Goal: Find specific page/section: Find specific page/section

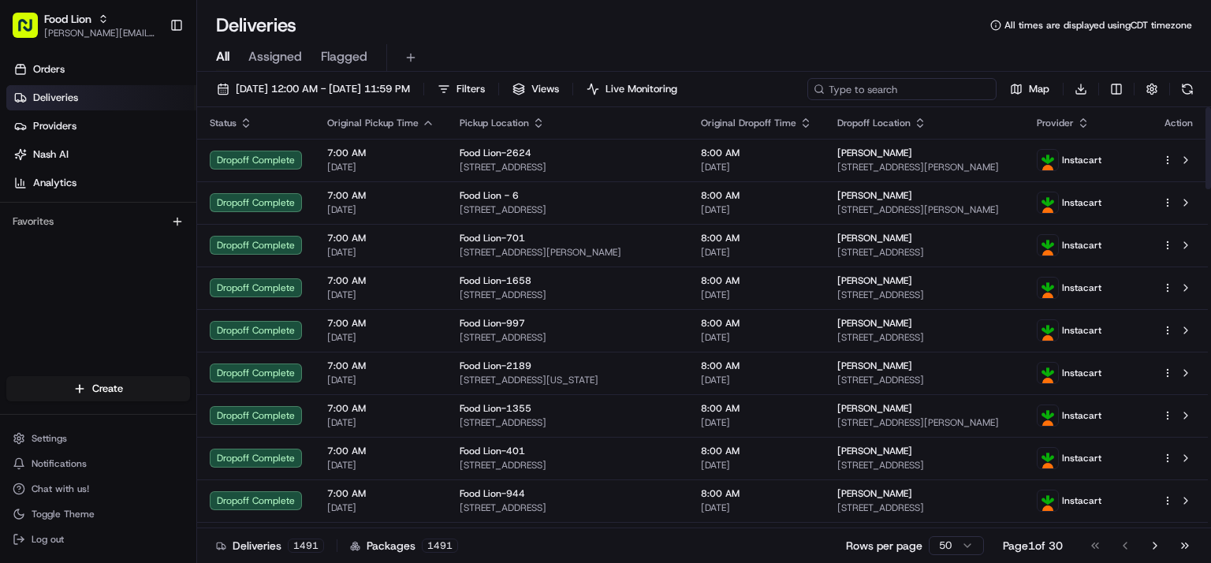
click at [906, 88] on input at bounding box center [901, 89] width 189 height 22
paste input "1608"
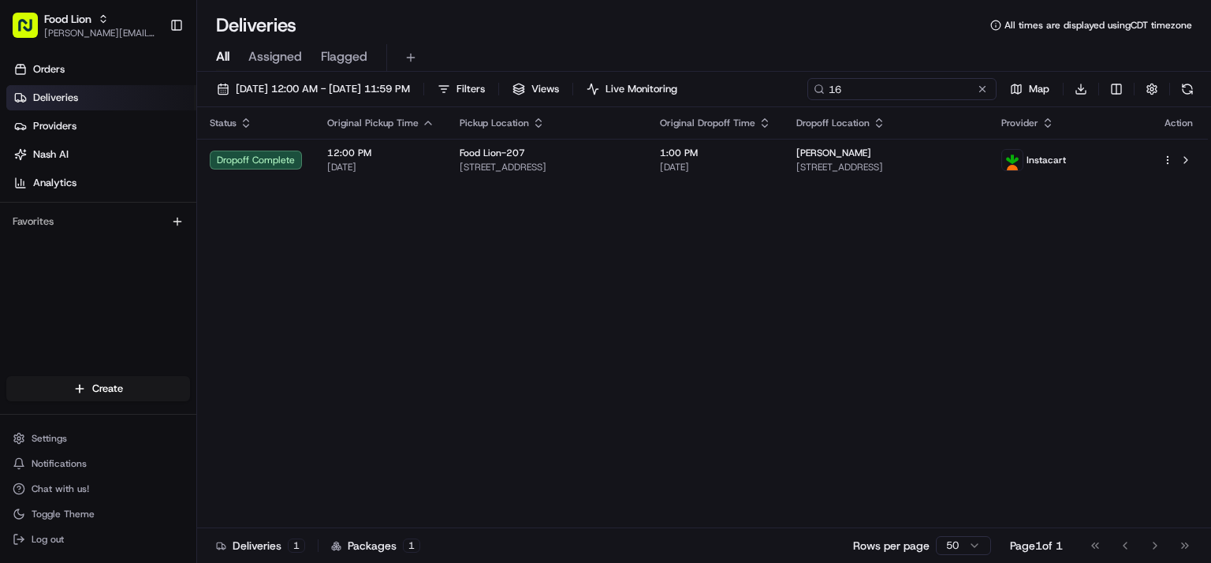
type input "1"
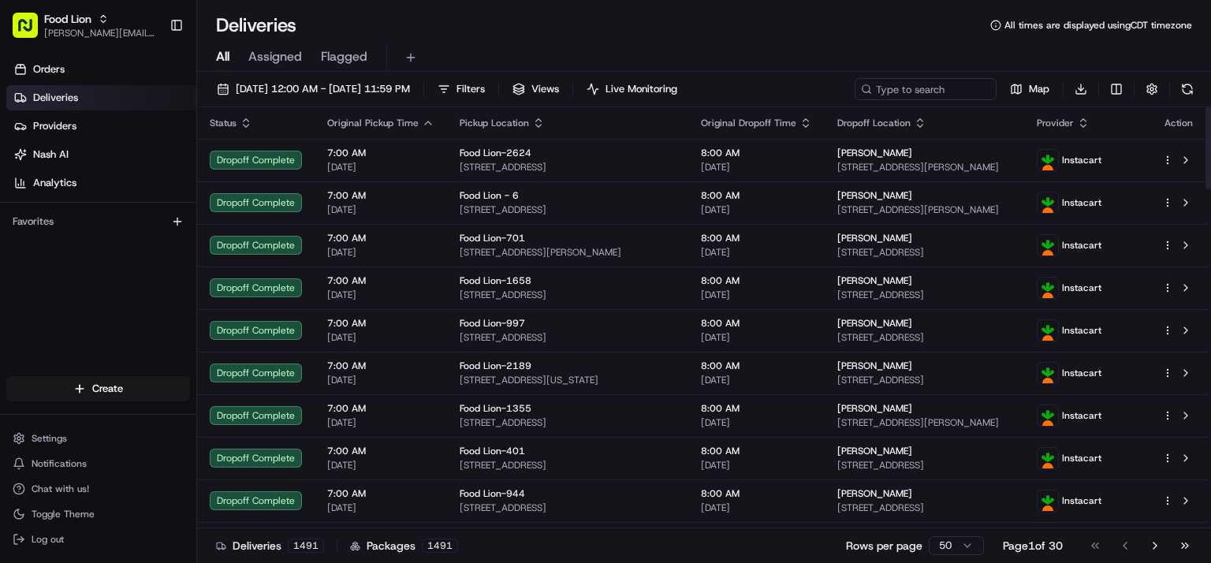
click at [532, 122] on icon "button" at bounding box center [538, 123] width 13 height 13
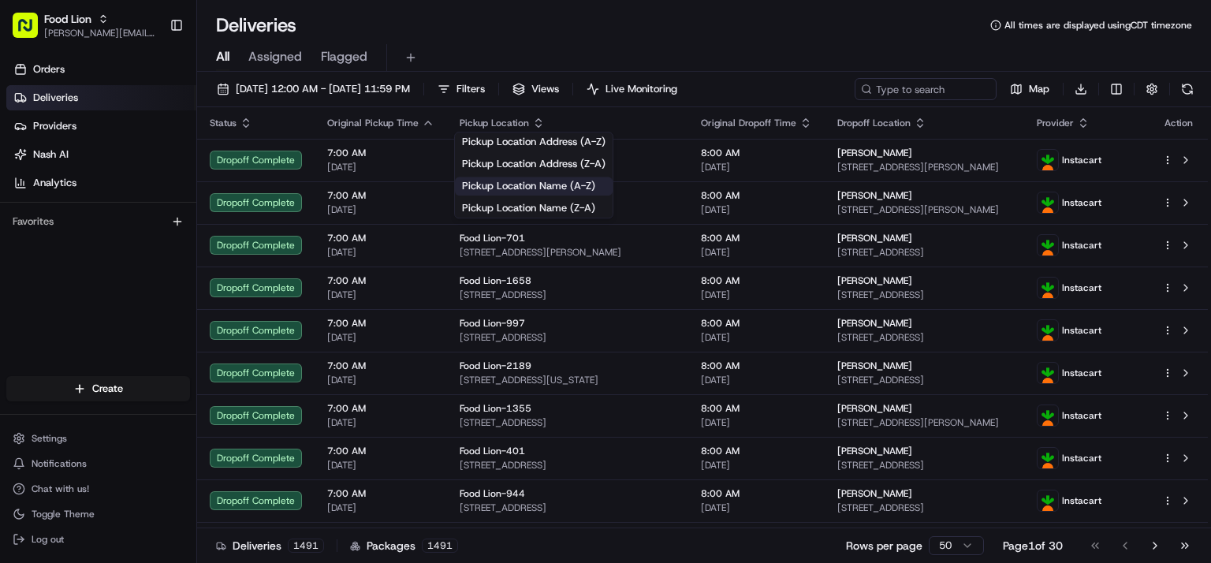
click at [553, 186] on button "Pickup Location Name (A-Z)" at bounding box center [534, 186] width 158 height 19
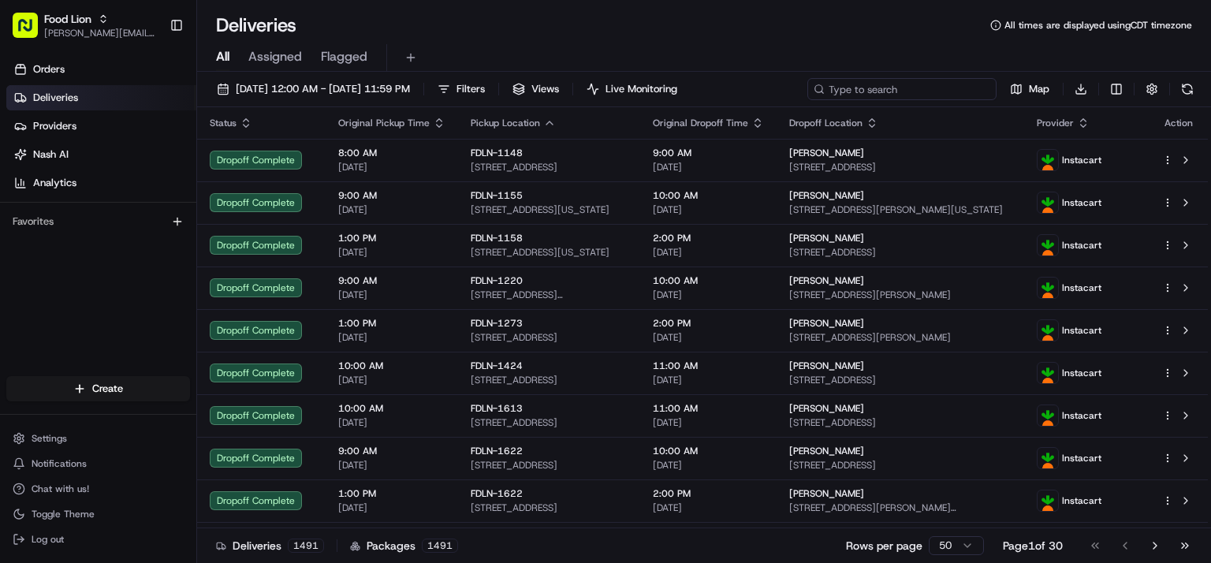
click at [903, 88] on input at bounding box center [901, 89] width 189 height 22
paste input "1608"
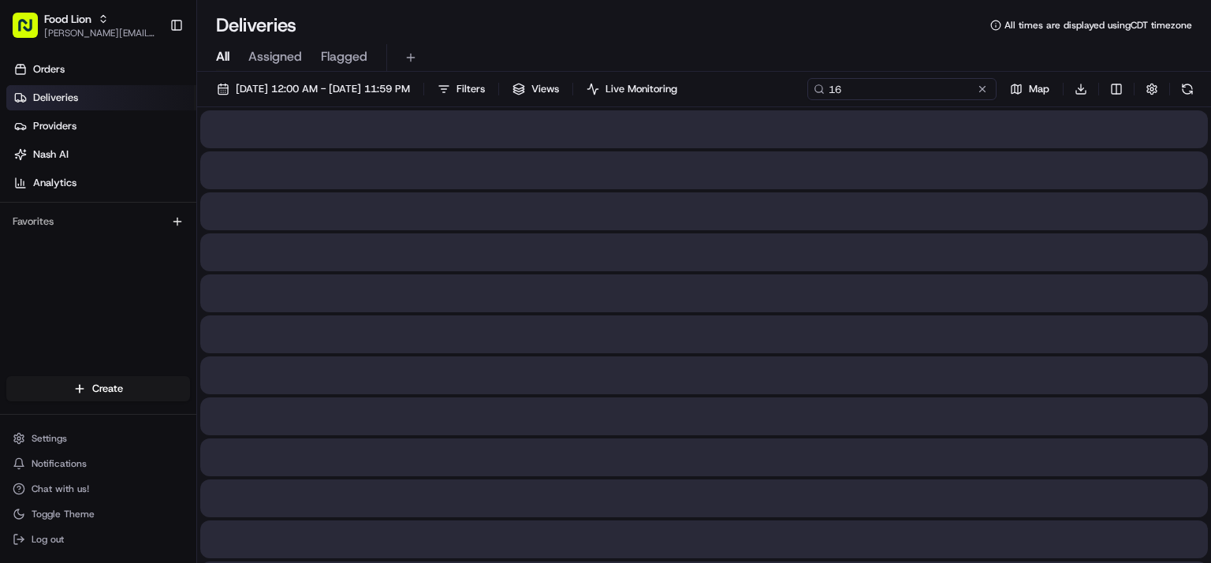
type input "1"
drag, startPoint x: 903, startPoint y: 88, endPoint x: 820, endPoint y: 33, distance: 99.5
click at [820, 33] on div "Deliveries All times are displayed using CDT timezone All Assigned Flagged [DAT…" at bounding box center [704, 281] width 1014 height 563
click at [820, 33] on div "Deliveries All times are displayed using CDT timezone" at bounding box center [704, 25] width 1014 height 25
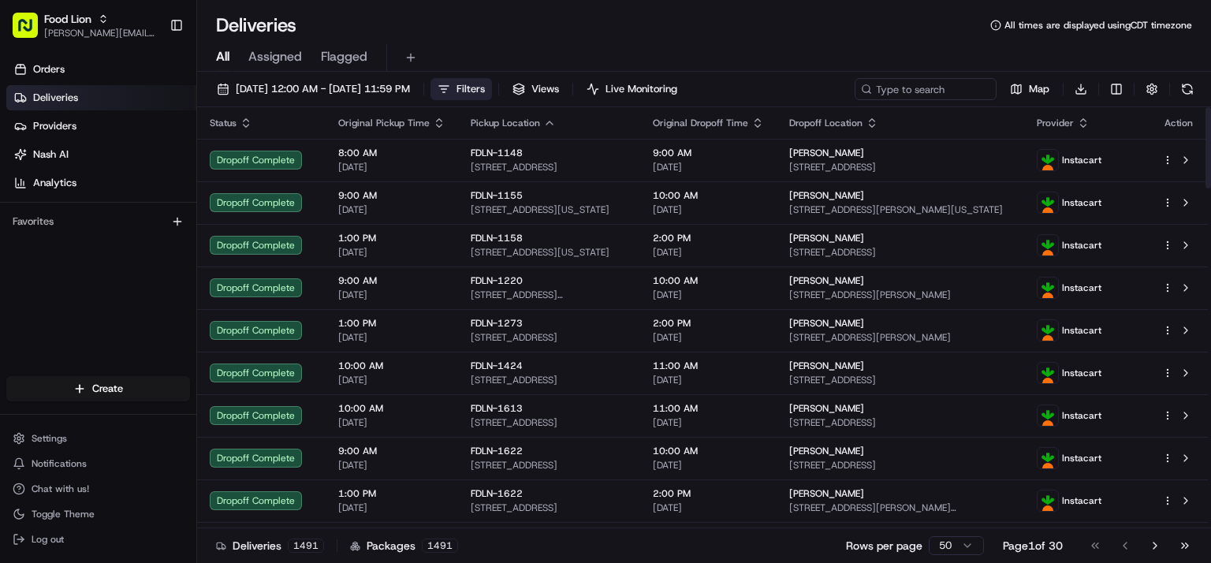
click at [485, 93] on span "Filters" at bounding box center [470, 89] width 28 height 14
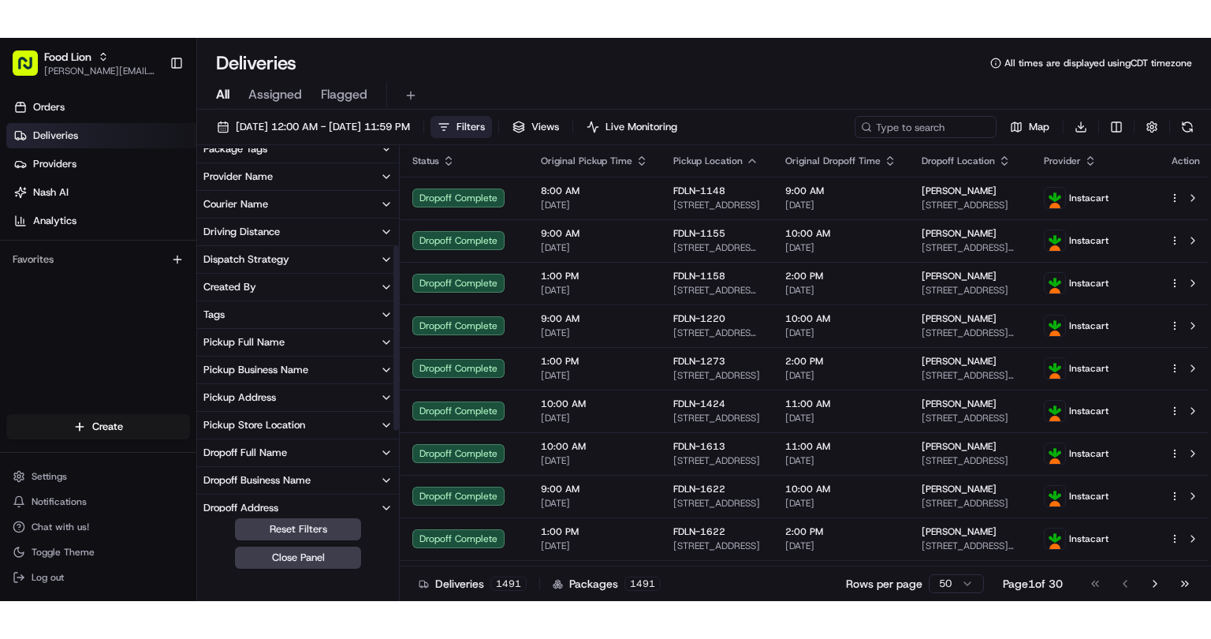
scroll to position [192, 0]
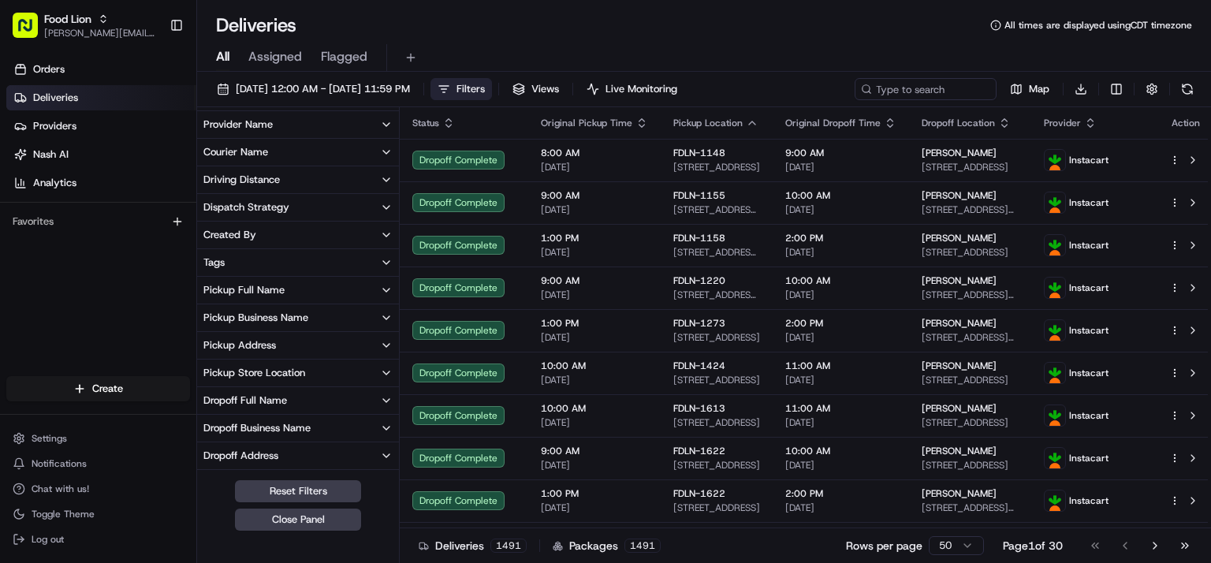
click at [344, 318] on button "Pickup Business Name" at bounding box center [298, 317] width 202 height 27
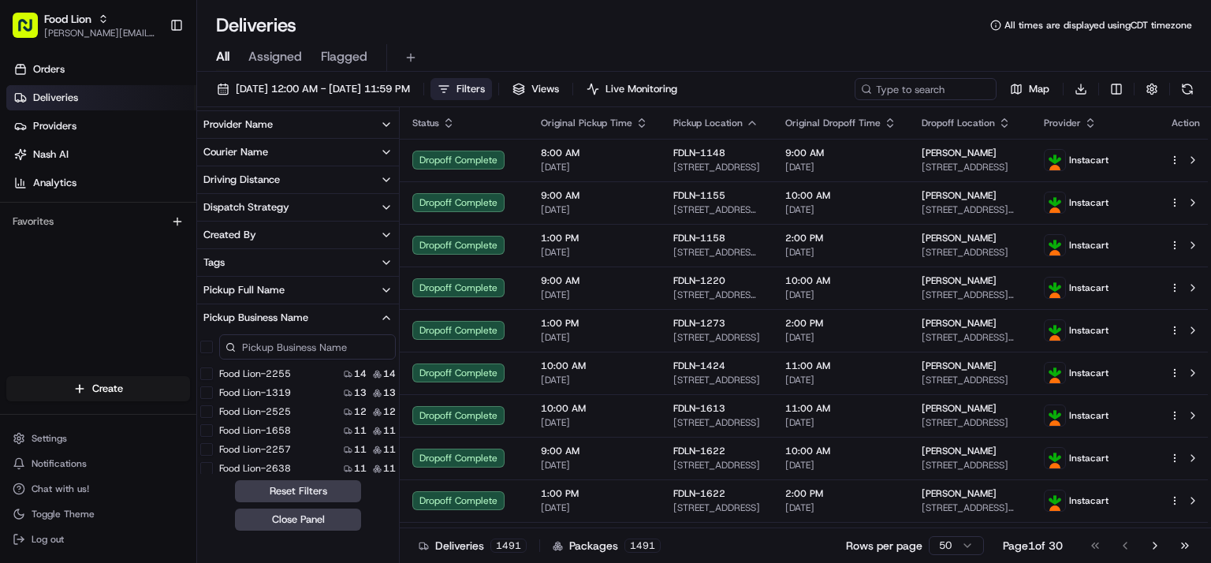
click at [325, 352] on input at bounding box center [307, 346] width 177 height 25
paste input "1608"
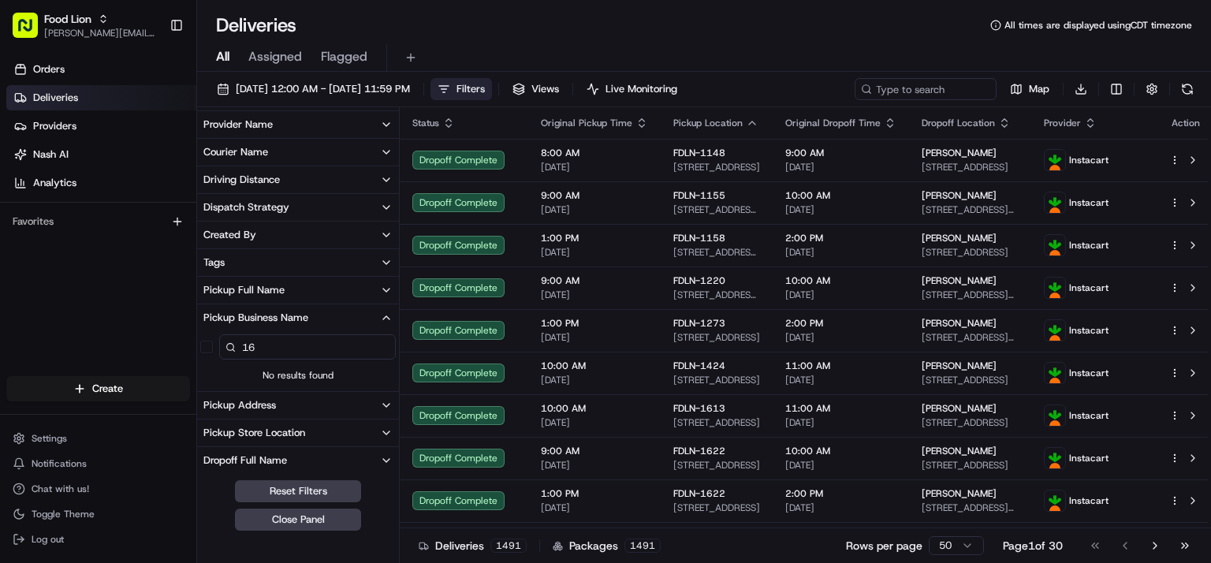
type input "1"
type input "Food Lion-1608"
click at [322, 523] on button "Close Panel" at bounding box center [298, 519] width 126 height 22
